Goal: Transaction & Acquisition: Book appointment/travel/reservation

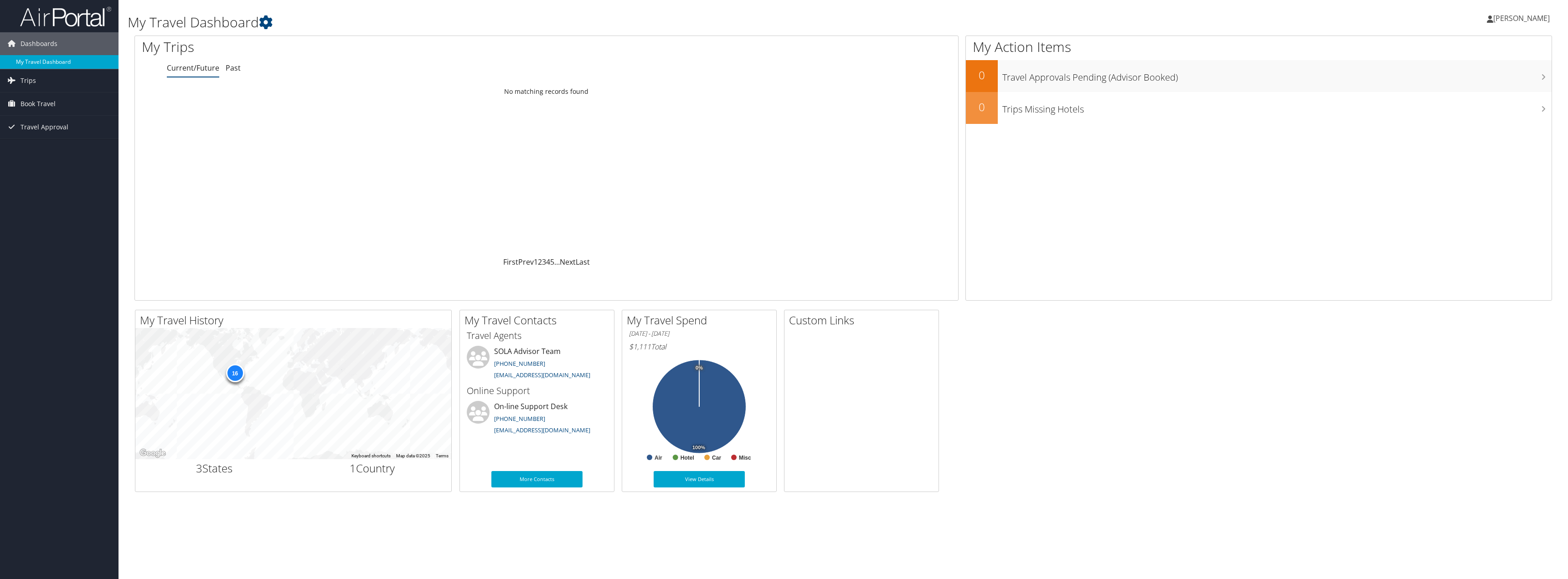
click at [41, 67] on link "My Travel Dashboard" at bounding box center [59, 62] width 119 height 13
click at [38, 144] on span "Book Travel" at bounding box center [38, 145] width 35 height 23
click at [814, 129] on div "Loading... No matching records found" at bounding box center [546, 170] width 823 height 173
click at [43, 144] on span "Book Travel" at bounding box center [38, 145] width 35 height 23
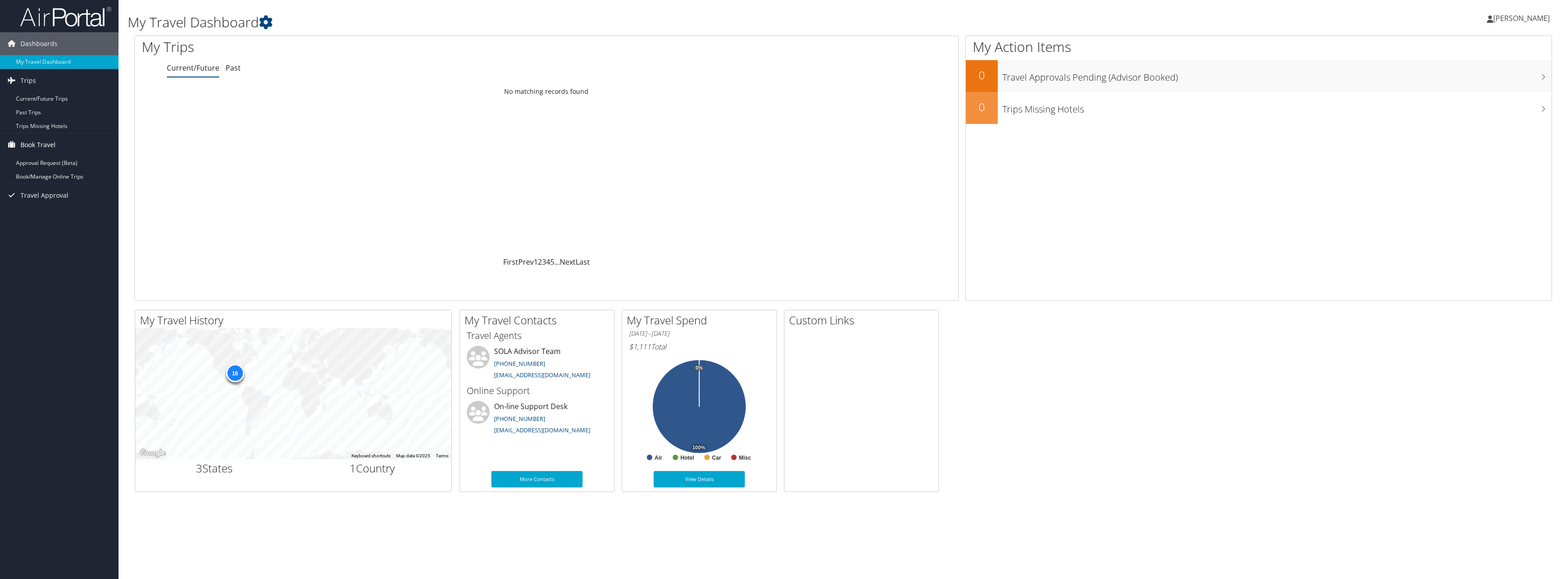
click at [44, 147] on span "Book Travel" at bounding box center [38, 145] width 35 height 23
click at [59, 178] on link "Book/Manage Online Trips" at bounding box center [59, 176] width 119 height 13
click at [28, 107] on span "Book Travel" at bounding box center [38, 104] width 35 height 23
click at [45, 135] on link "Book/Manage Online Trips" at bounding box center [59, 135] width 119 height 13
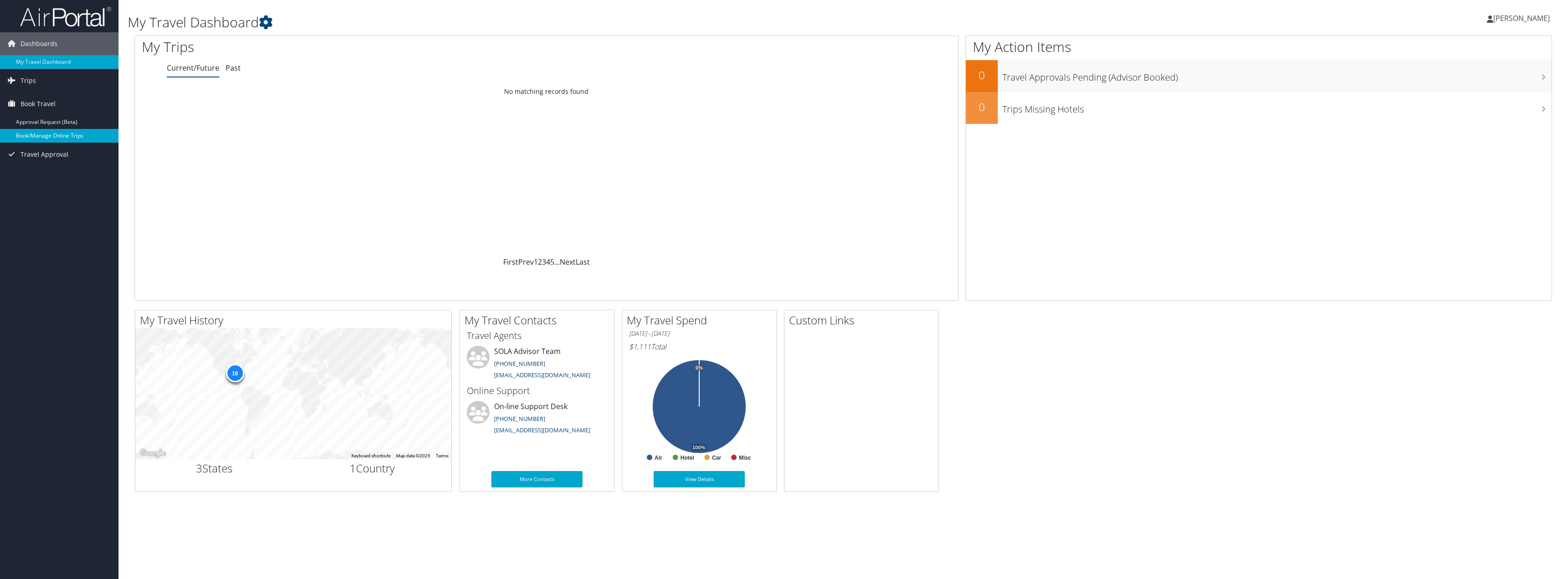
click at [57, 134] on link "Book/Manage Online Trips" at bounding box center [59, 135] width 119 height 13
click at [27, 138] on link "Book/Manage Online Trips" at bounding box center [59, 135] width 119 height 13
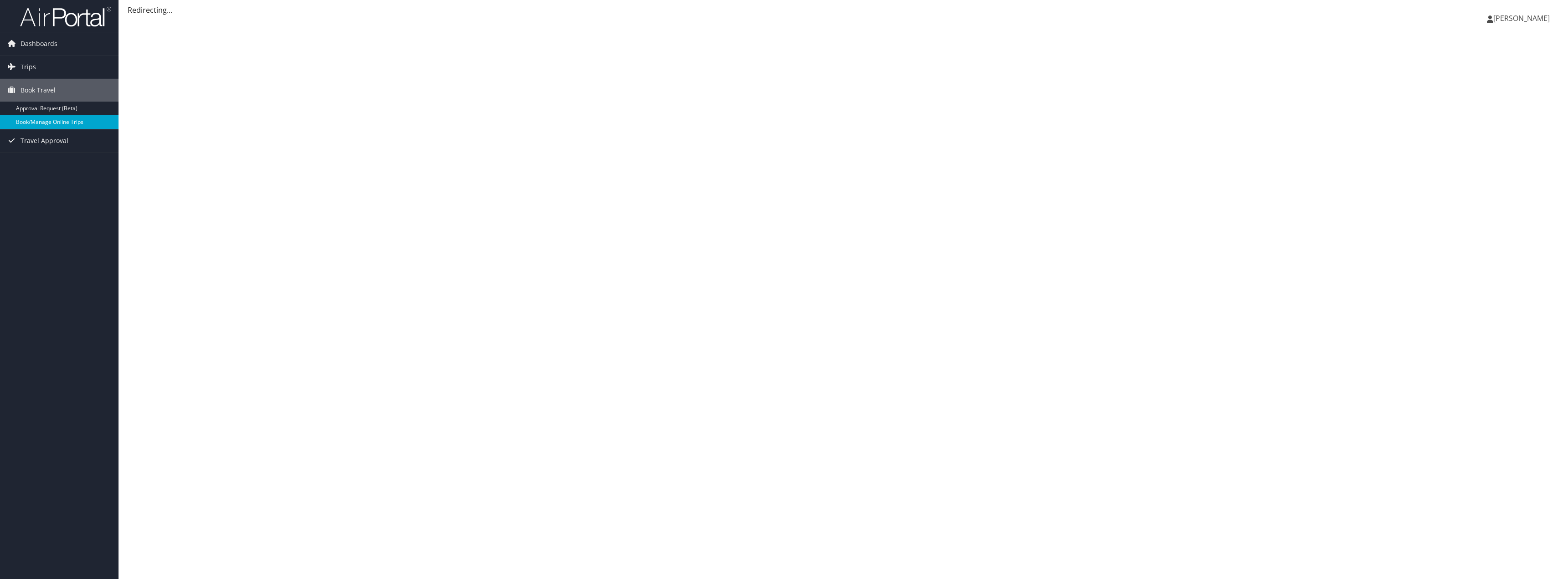
click at [79, 121] on link "Book/Manage Online Trips" at bounding box center [59, 122] width 119 height 13
click at [60, 129] on link "Book/Manage Online Trips" at bounding box center [59, 122] width 119 height 13
